Goal: Find specific page/section: Find specific page/section

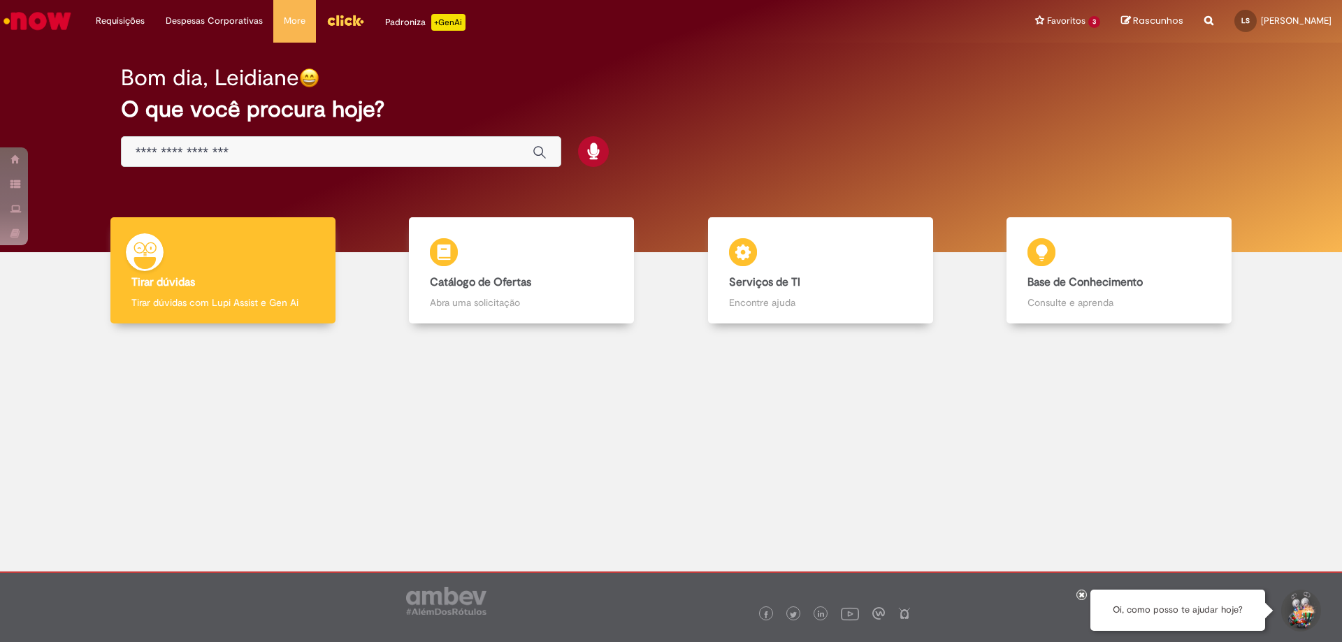
click at [349, 15] on img "Menu Cabeçalho" at bounding box center [345, 20] width 38 height 21
click at [154, 52] on link "Exibir Todas as Solicitações" at bounding box center [163, 56] width 154 height 15
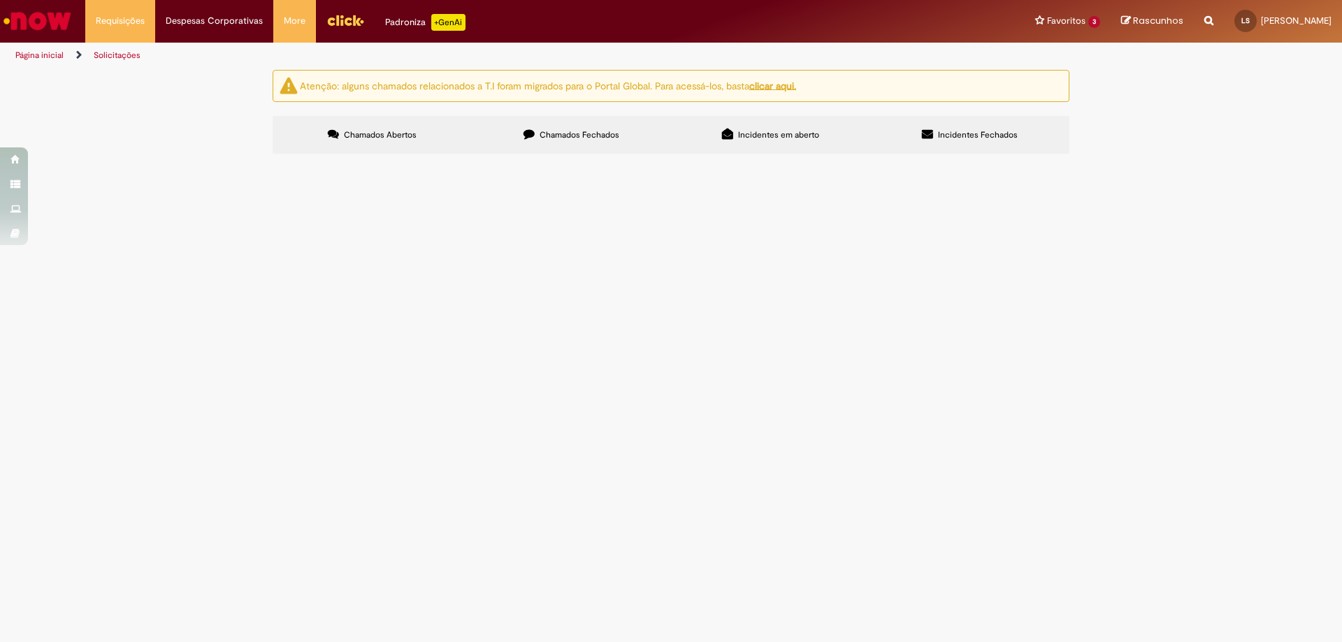
click at [605, 141] on label "Chamados Fechados" at bounding box center [571, 135] width 199 height 38
click at [752, 143] on label "Incidentes em aberto" at bounding box center [770, 135] width 199 height 38
click at [953, 124] on label "Incidentes Fechados" at bounding box center [969, 135] width 199 height 38
click at [424, 129] on label "Chamados Abertos" at bounding box center [372, 135] width 199 height 38
click at [227, 27] on li "Despesas Corporativas Minhas Despesas Solicitar Adiantamento de Viagem Solicita…" at bounding box center [214, 21] width 118 height 42
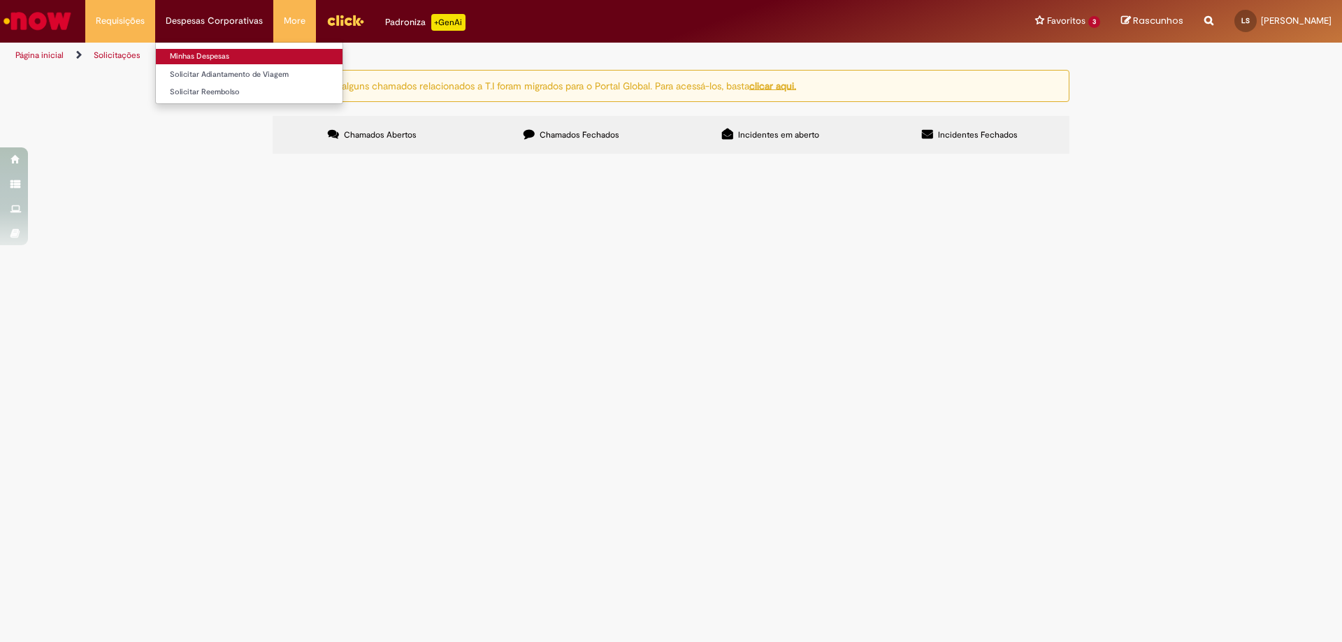
click at [222, 50] on link "Minhas Despesas" at bounding box center [249, 56] width 187 height 15
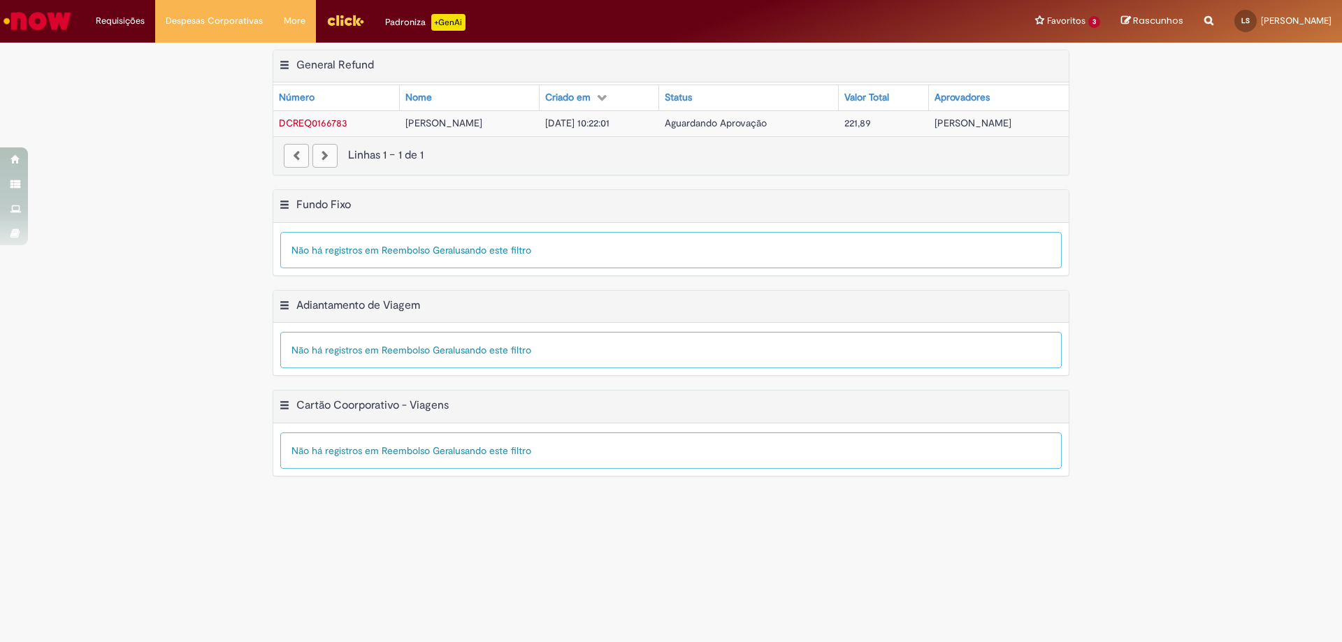
click at [315, 120] on span "DCREQ0166783" at bounding box center [313, 123] width 68 height 13
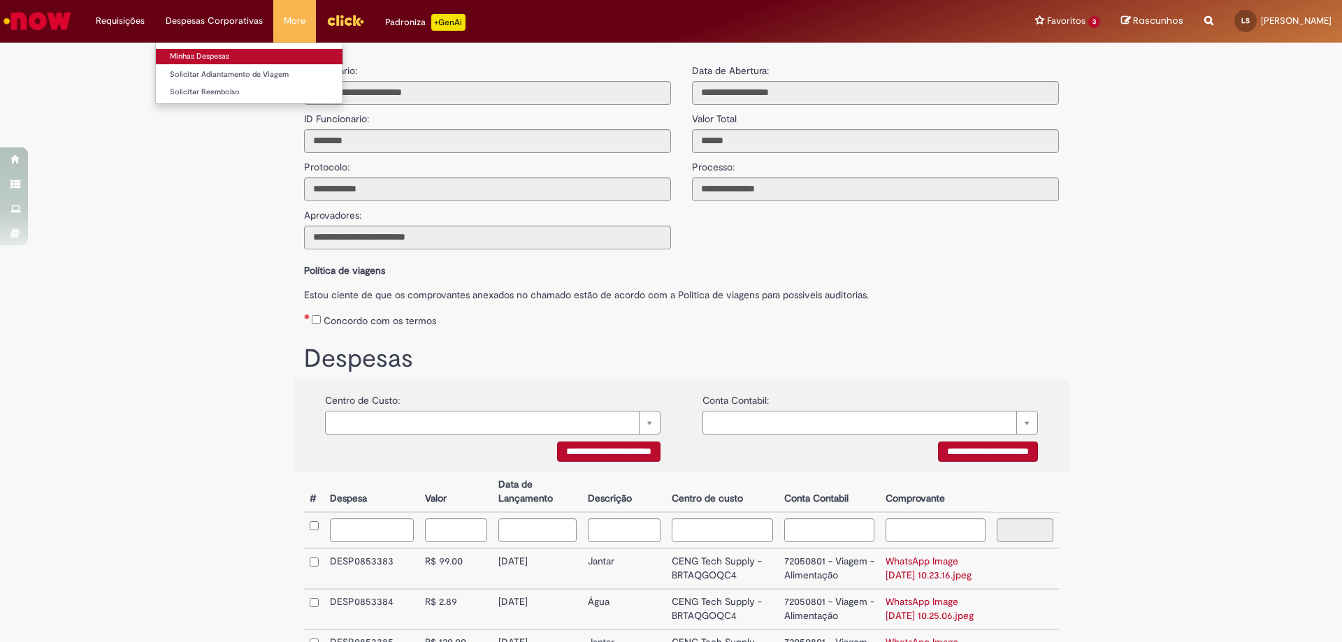
click at [222, 61] on link "Minhas Despesas" at bounding box center [249, 56] width 187 height 15
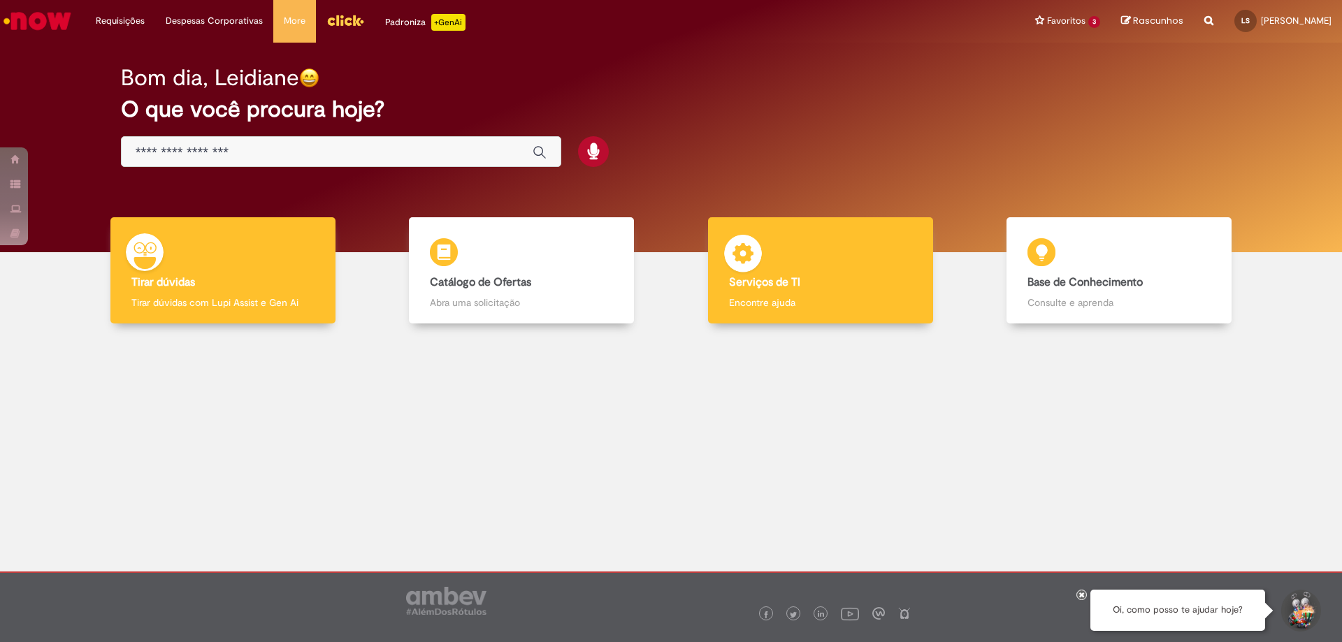
click at [862, 282] on h4 "Serviços de TI" at bounding box center [820, 283] width 183 height 13
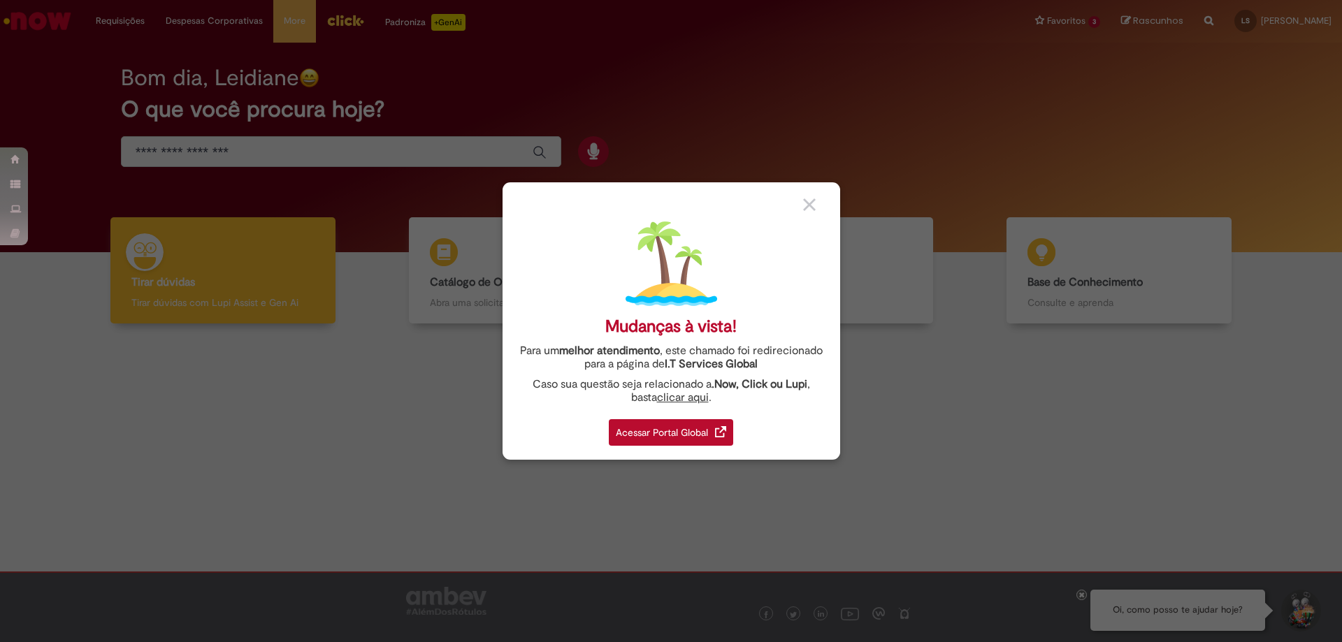
click at [686, 438] on div "Acessar Portal Global" at bounding box center [671, 432] width 124 height 27
